Goal: Task Accomplishment & Management: Use online tool/utility

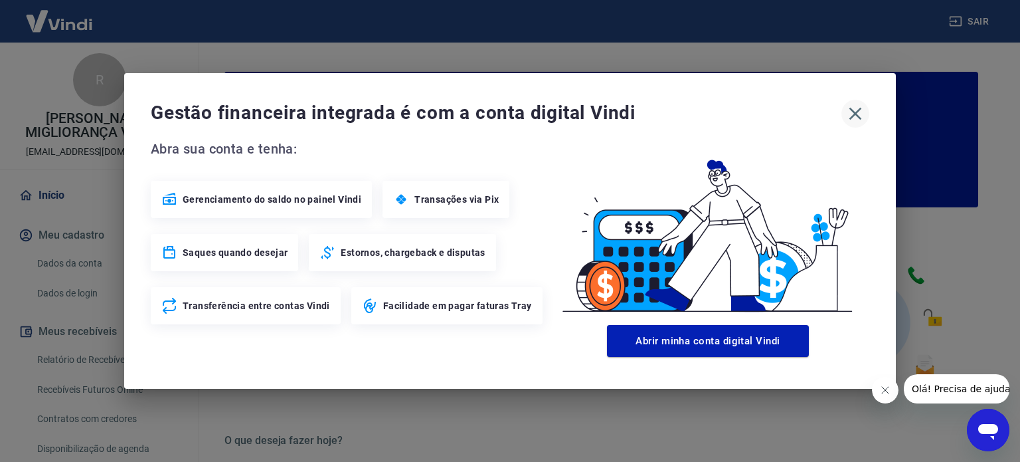
click at [853, 124] on button "button" at bounding box center [856, 114] width 28 height 28
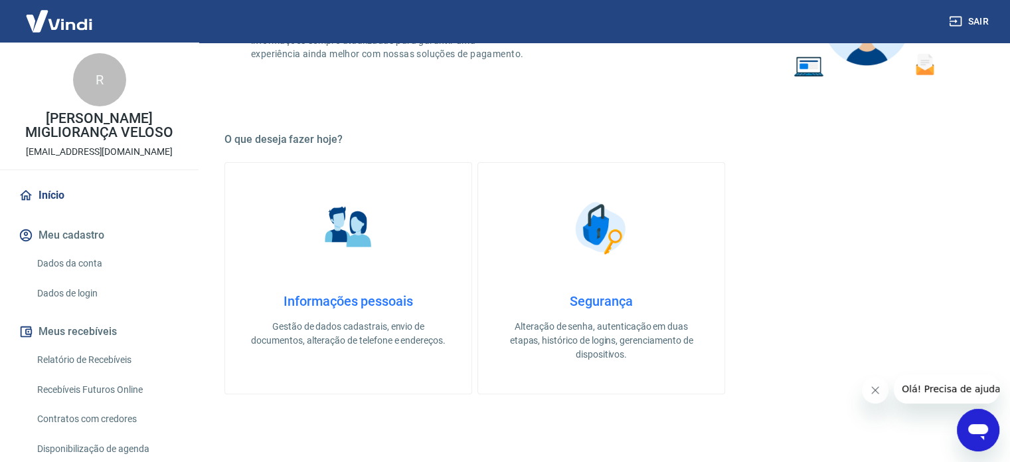
scroll to position [199, 0]
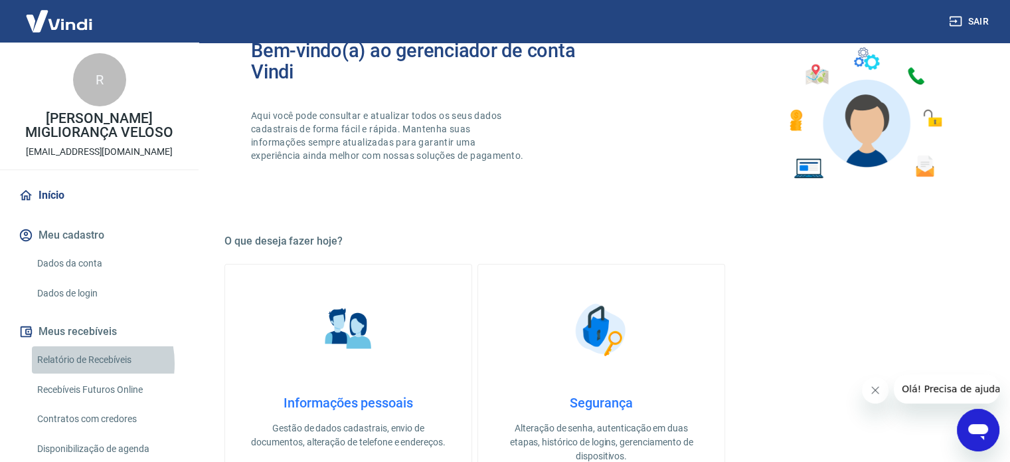
click at [72, 363] on link "Relatório de Recebíveis" at bounding box center [107, 359] width 151 height 27
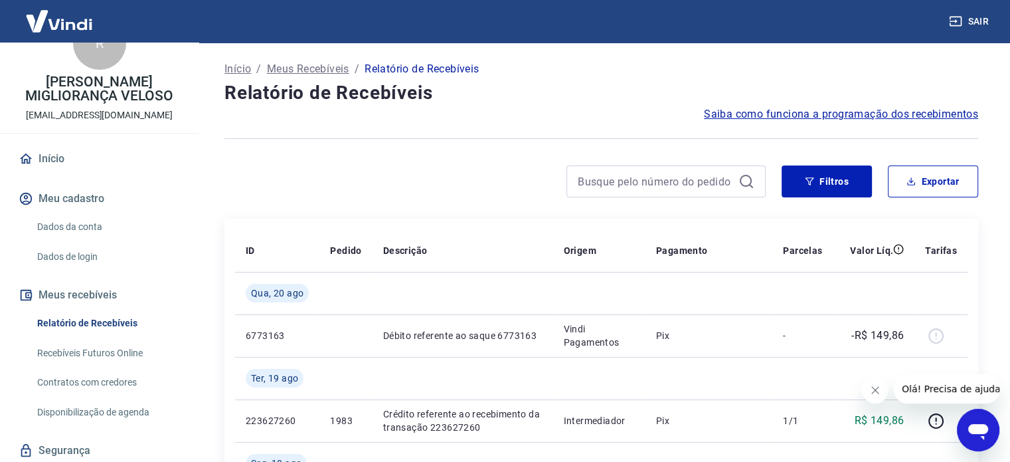
scroll to position [66, 0]
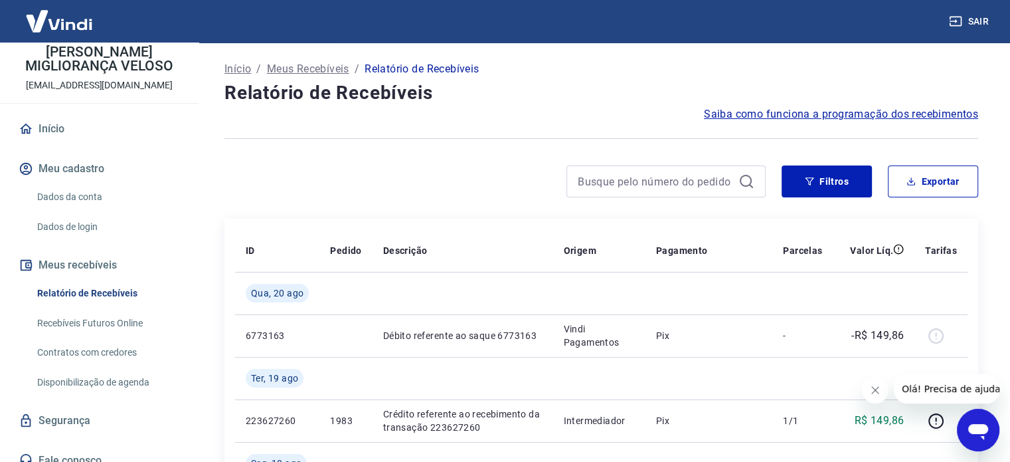
click at [96, 321] on link "Recebíveis Futuros Online" at bounding box center [107, 323] width 151 height 27
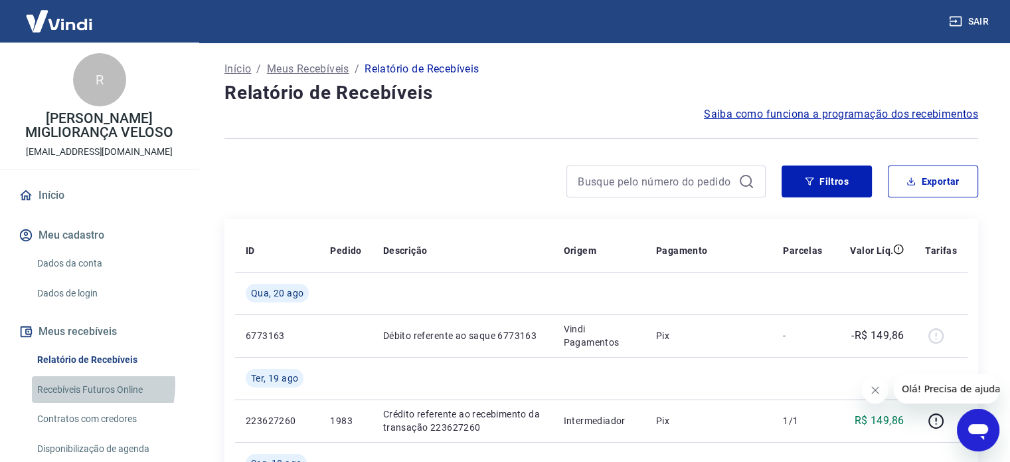
click at [83, 385] on link "Recebíveis Futuros Online" at bounding box center [107, 389] width 151 height 27
